Goal: Information Seeking & Learning: Check status

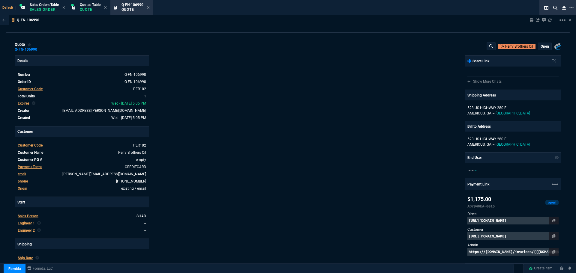
select select "4: SHAD"
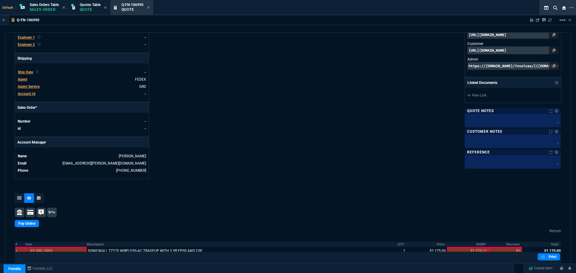
scroll to position [254, 0]
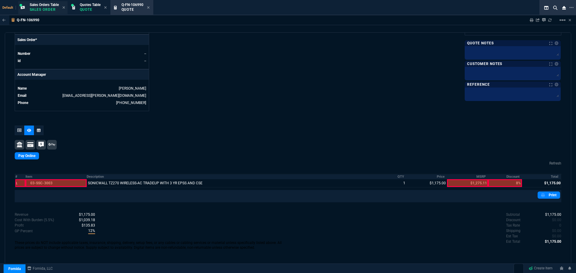
click at [43, 4] on span "Sales Orders Table" at bounding box center [44, 5] width 29 height 4
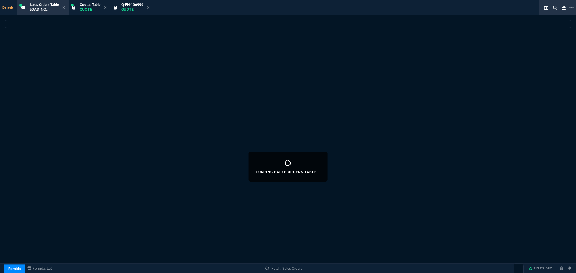
select select
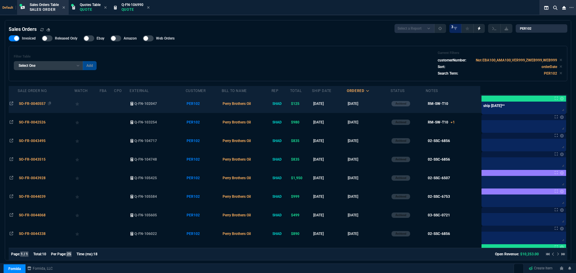
click at [37, 103] on span "SO-FR-0040557" at bounding box center [32, 104] width 27 height 4
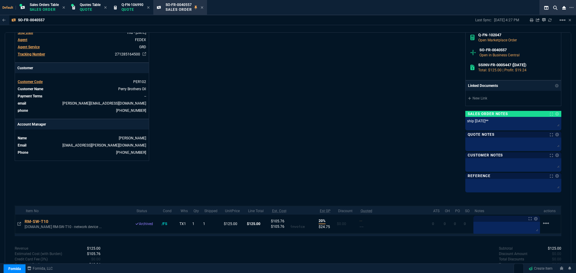
scroll to position [234, 0]
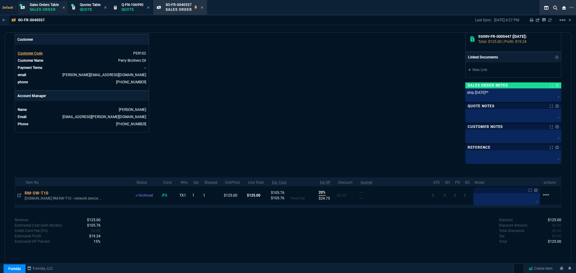
click at [41, 5] on span "Sales Orders Table" at bounding box center [44, 5] width 29 height 4
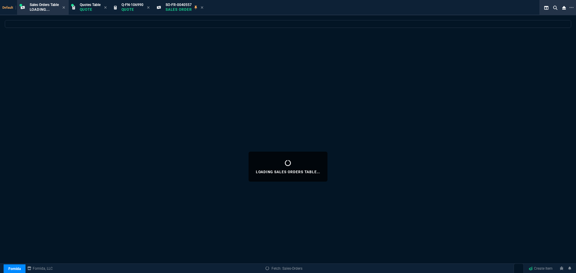
select select
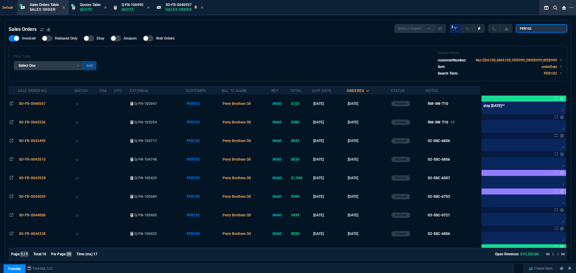
click at [538, 29] on input "PER102" at bounding box center [541, 28] width 52 height 8
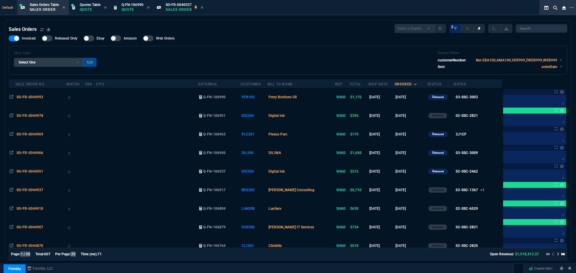
click at [266, 63] on div "Filter Table Select One Add Filter () Bill To Name (billToName) CPO (yourRefere…" at bounding box center [288, 60] width 548 height 19
click at [144, 54] on div "Filter Table Select One Add Filter () Bill To Name (billToName) CPO (yourRefere…" at bounding box center [288, 60] width 548 height 19
click at [58, 49] on div "Filter Table Select One Add Filter () Bill To Name (billToName) CPO (yourRefere…" at bounding box center [288, 60] width 558 height 29
click at [260, 72] on div "Filter Table Select One Add Filter () Bill To Name (billToName) CPO (yourRefere…" at bounding box center [288, 60] width 558 height 29
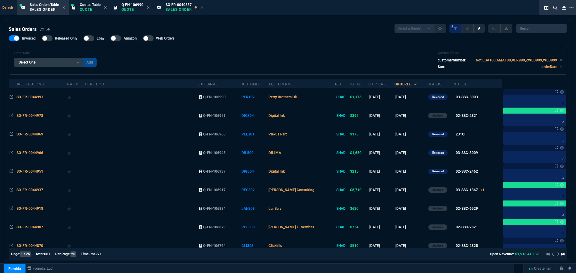
click at [477, 46] on div "Filter Table Select One Add Filter () Bill To Name (billToName) CPO (yourRefere…" at bounding box center [288, 60] width 558 height 29
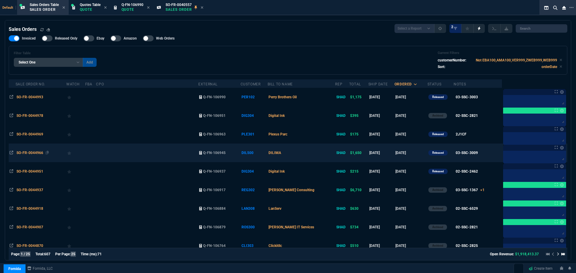
click at [31, 152] on span "SO-FR-0044966" at bounding box center [29, 153] width 27 height 4
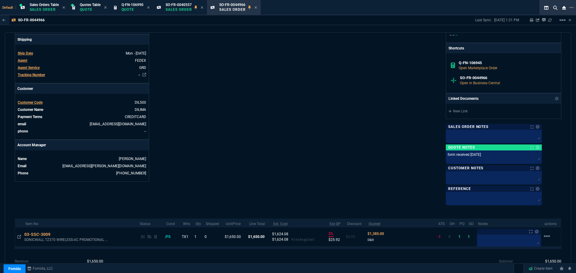
scroll to position [219, 0]
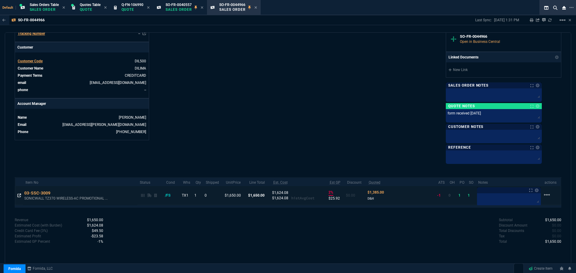
click at [18, 196] on icon at bounding box center [19, 196] width 4 height 4
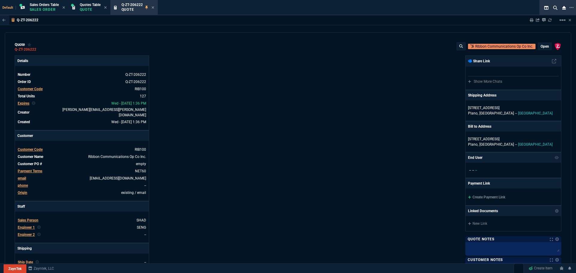
select select "4: SHAD"
